Goal: Information Seeking & Learning: Learn about a topic

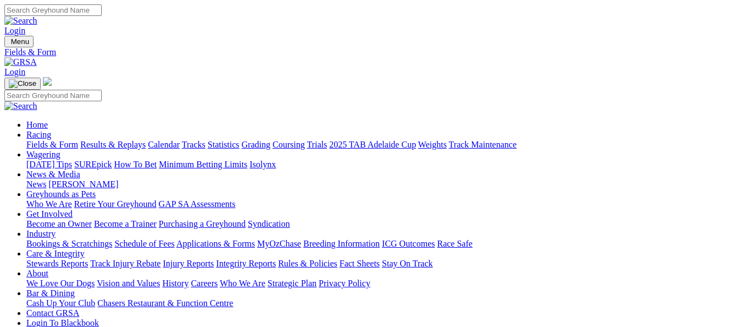
click at [121, 140] on link "Results & Replays" at bounding box center [112, 144] width 65 height 9
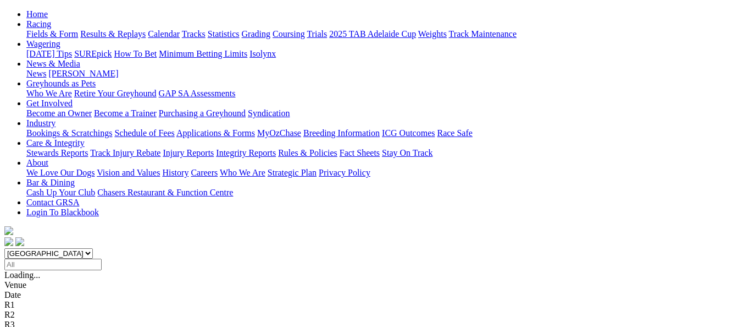
scroll to position [165, 0]
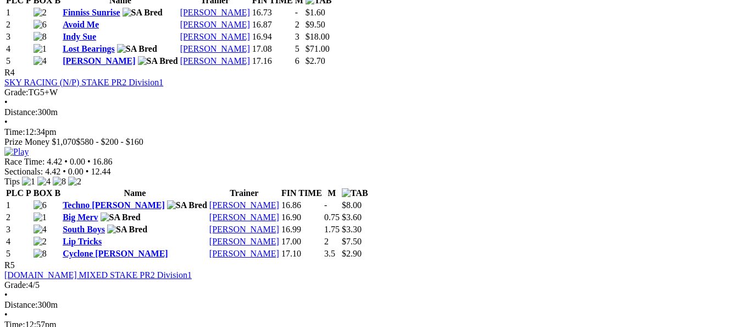
scroll to position [1044, 0]
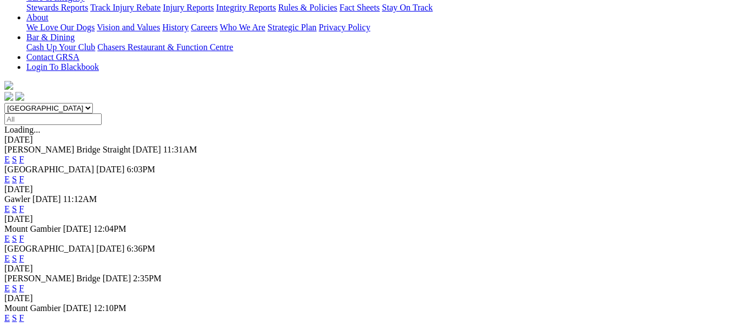
scroll to position [275, 0]
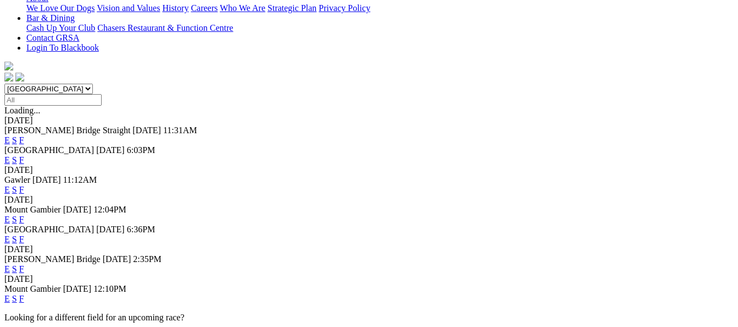
click at [24, 264] on link "F" at bounding box center [21, 268] width 5 height 9
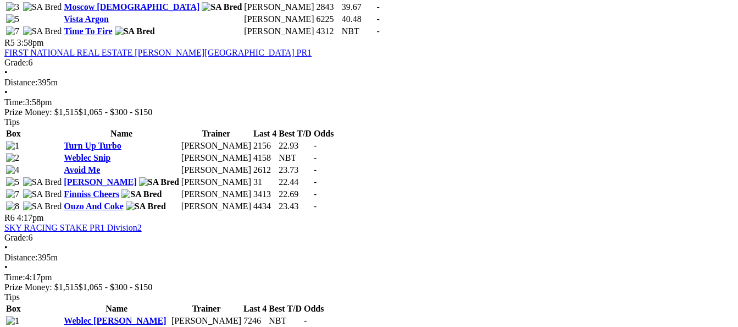
scroll to position [1209, 0]
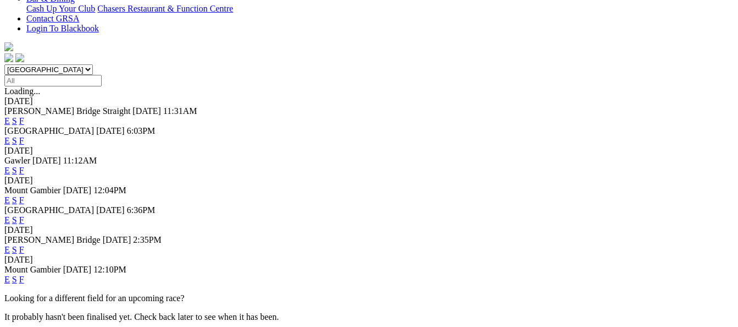
scroll to position [275, 0]
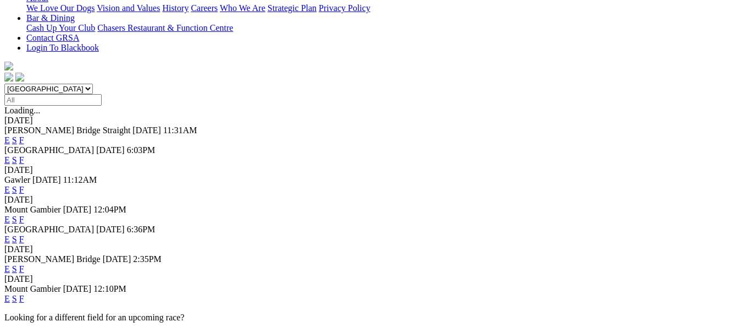
click at [24, 234] on link "F" at bounding box center [21, 238] width 5 height 9
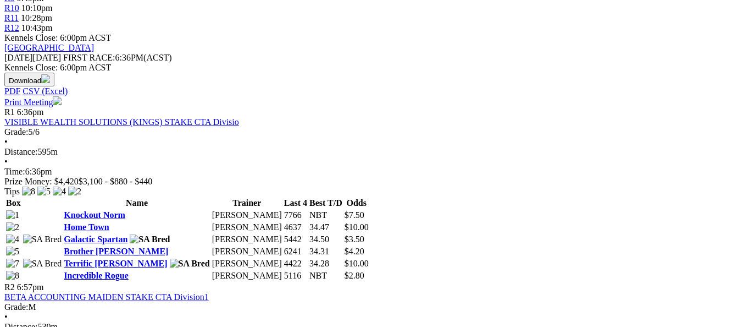
scroll to position [495, 0]
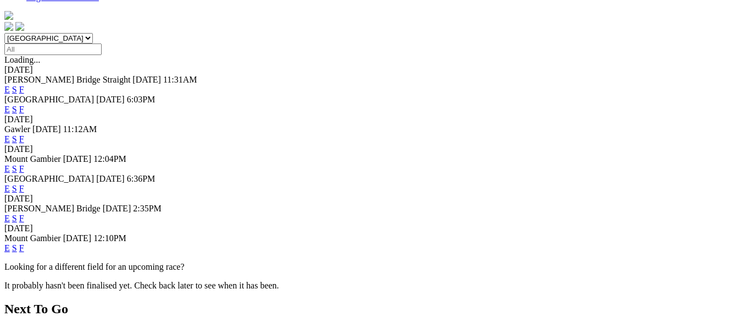
scroll to position [330, 0]
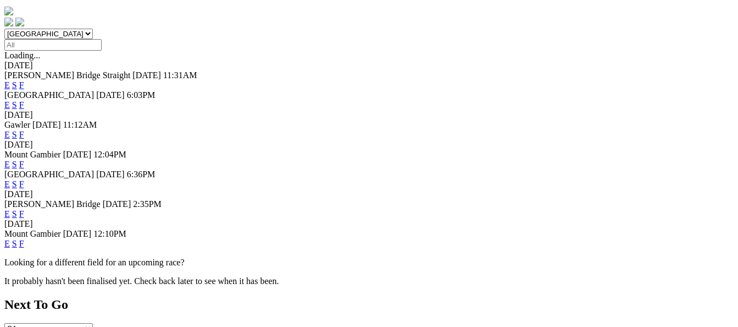
click at [24, 179] on link "F" at bounding box center [21, 183] width 5 height 9
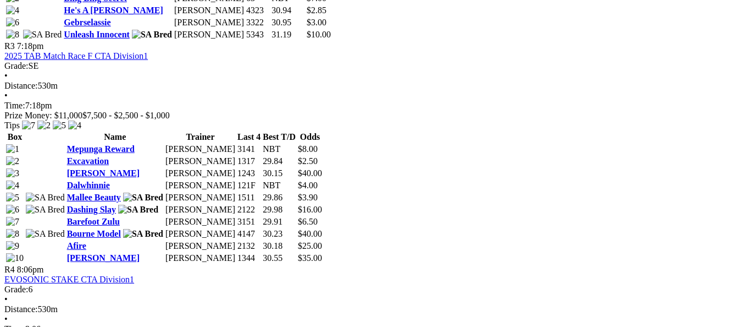
scroll to position [825, 0]
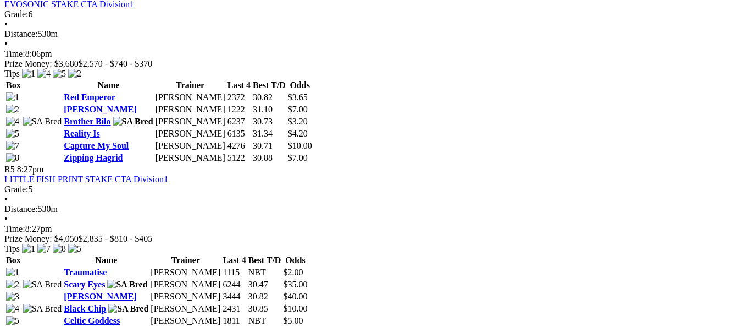
scroll to position [1099, 0]
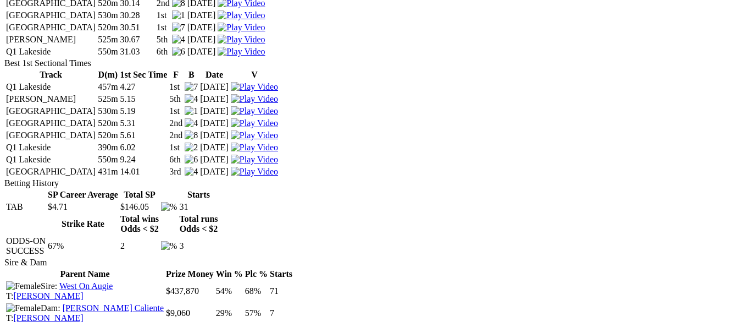
scroll to position [1319, 0]
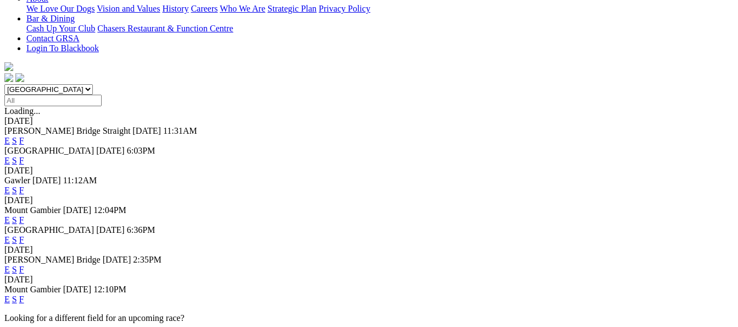
scroll to position [275, 0]
click at [24, 294] on link "F" at bounding box center [21, 298] width 5 height 9
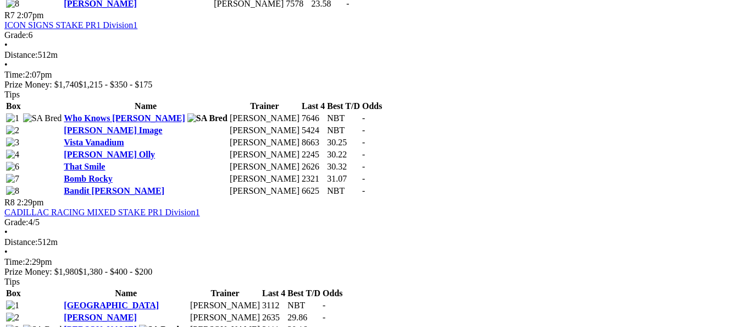
scroll to position [1704, 0]
